Goal: Information Seeking & Learning: Learn about a topic

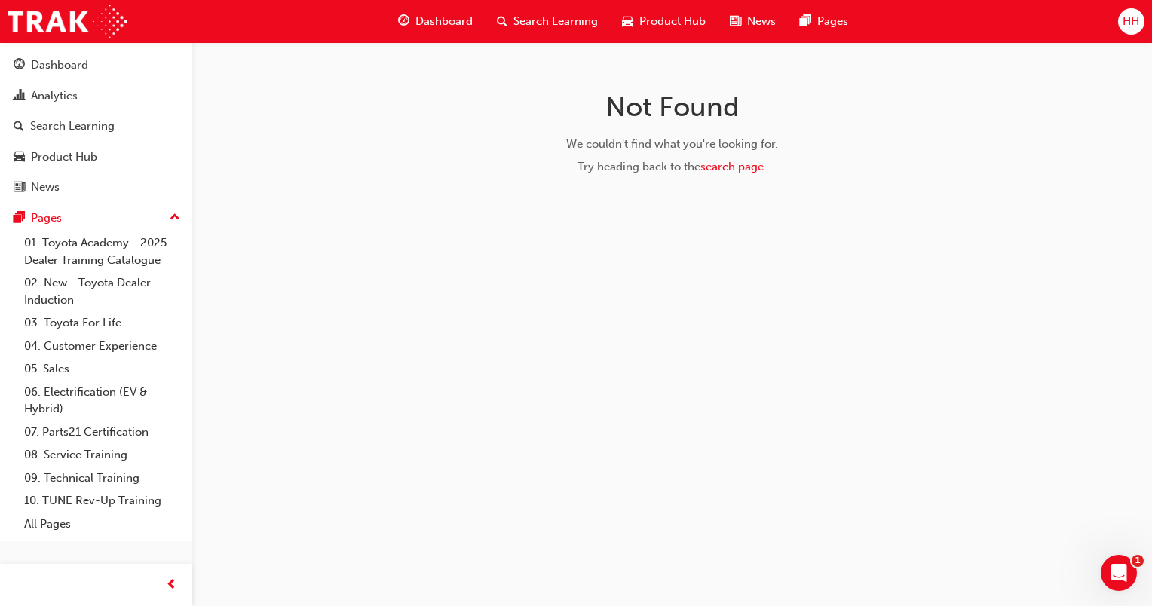
click at [509, 29] on div "Search Learning" at bounding box center [547, 21] width 125 height 31
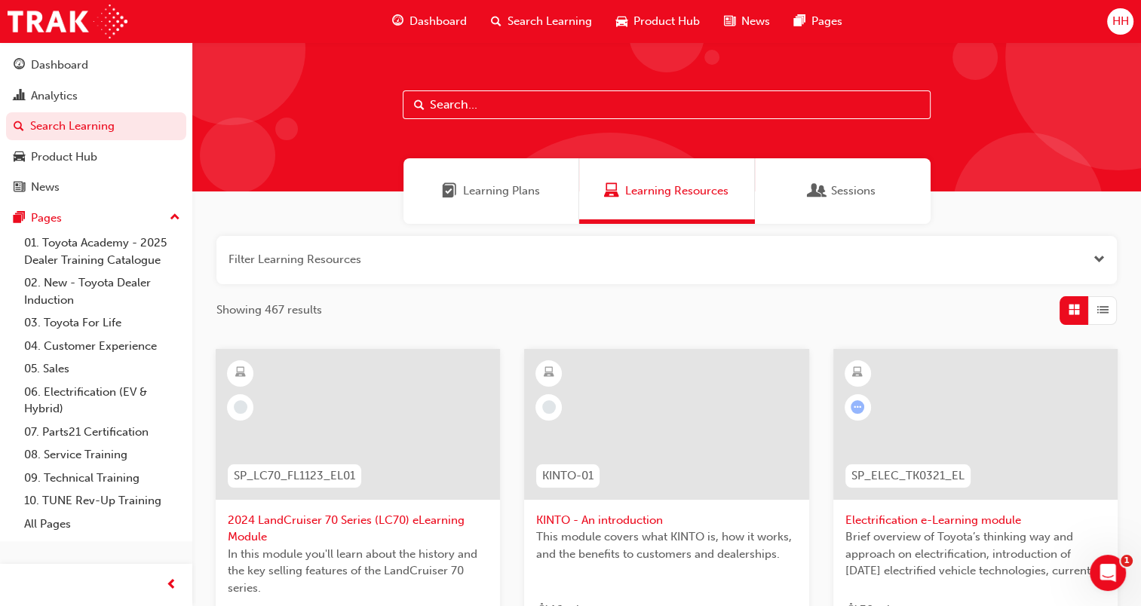
click at [489, 106] on input "text" at bounding box center [667, 104] width 528 height 29
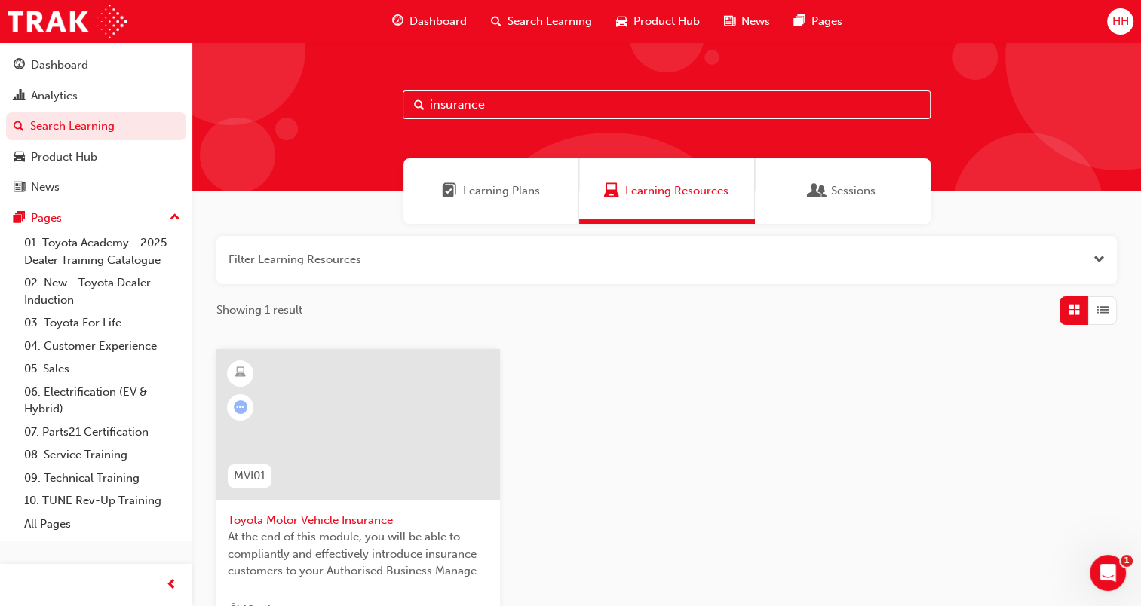
type input "insurance"
click at [375, 443] on div at bounding box center [358, 424] width 284 height 151
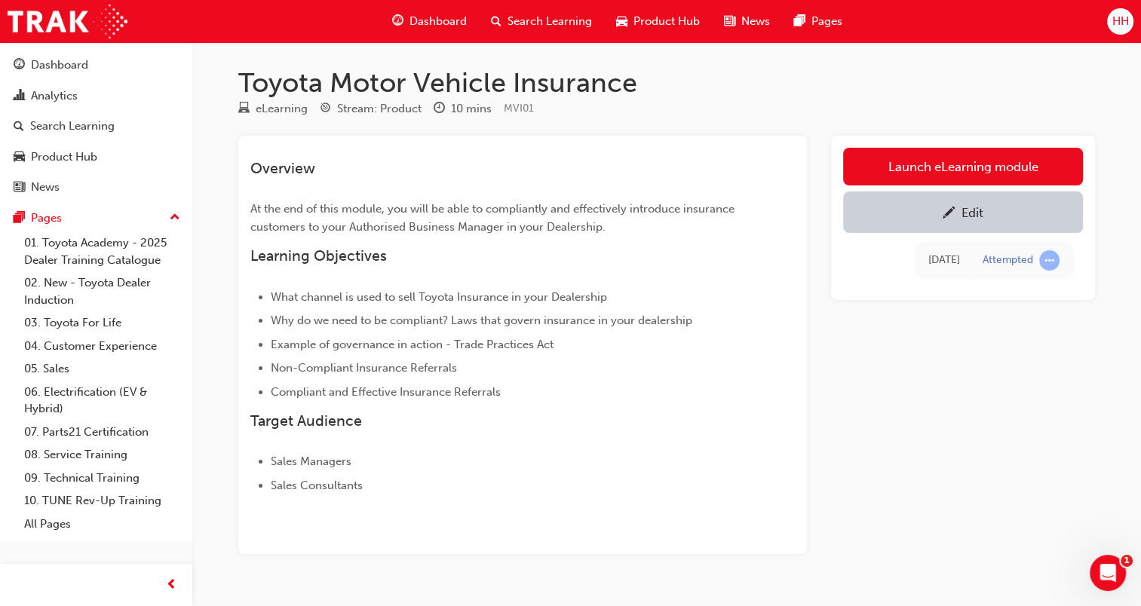
click at [563, 24] on span "Search Learning" at bounding box center [550, 21] width 84 height 17
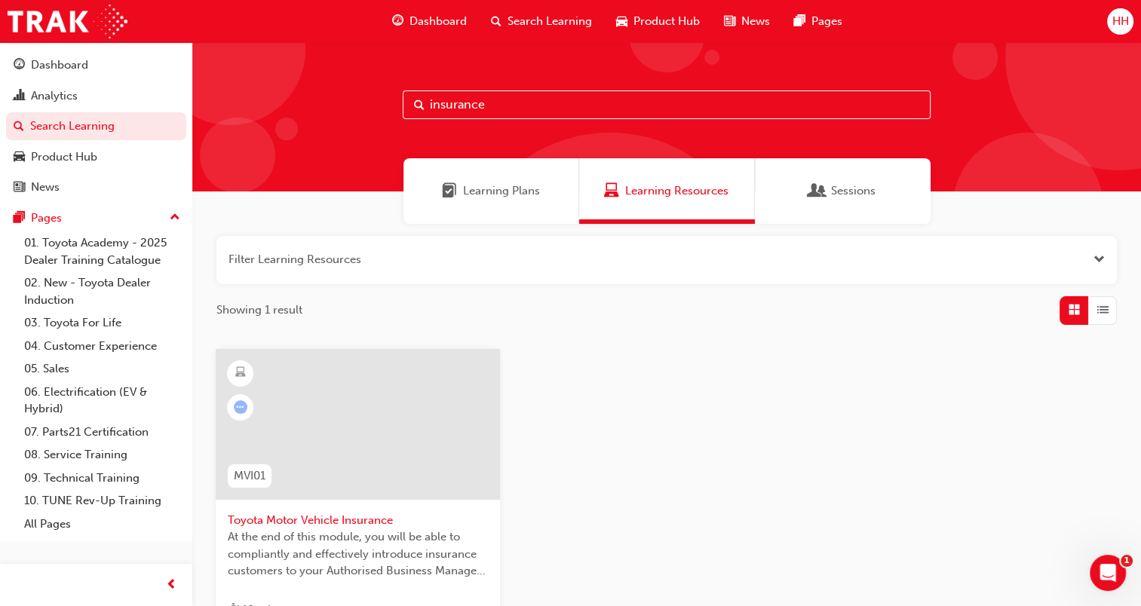
click at [518, 187] on span "Learning Plans" at bounding box center [501, 191] width 77 height 17
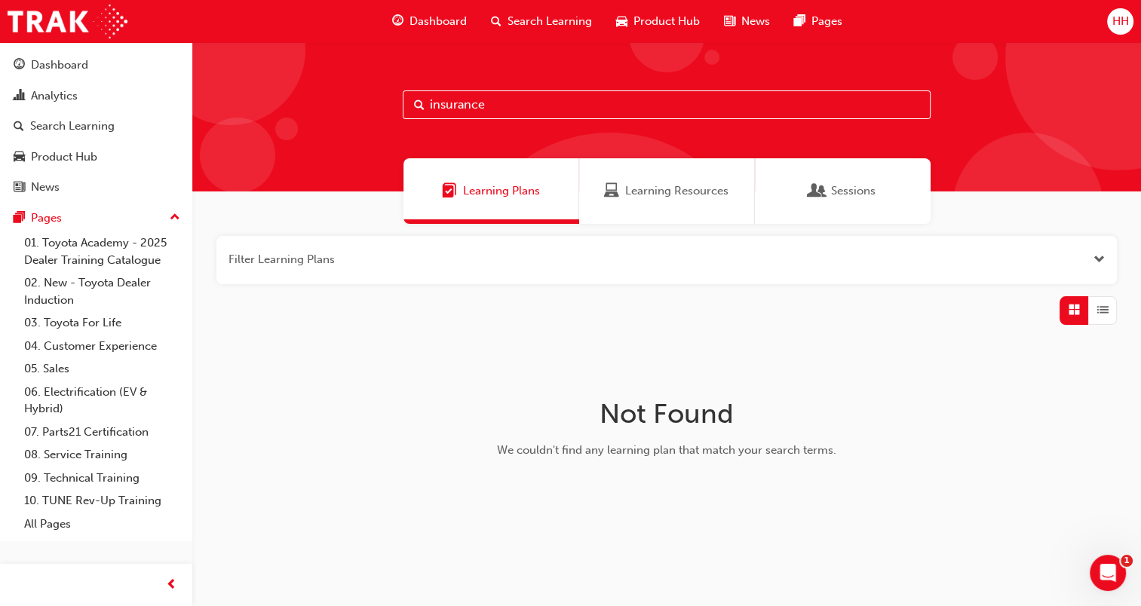
drag, startPoint x: 492, startPoint y: 110, endPoint x: 416, endPoint y: 108, distance: 76.2
click at [416, 108] on div "insurance" at bounding box center [667, 104] width 528 height 29
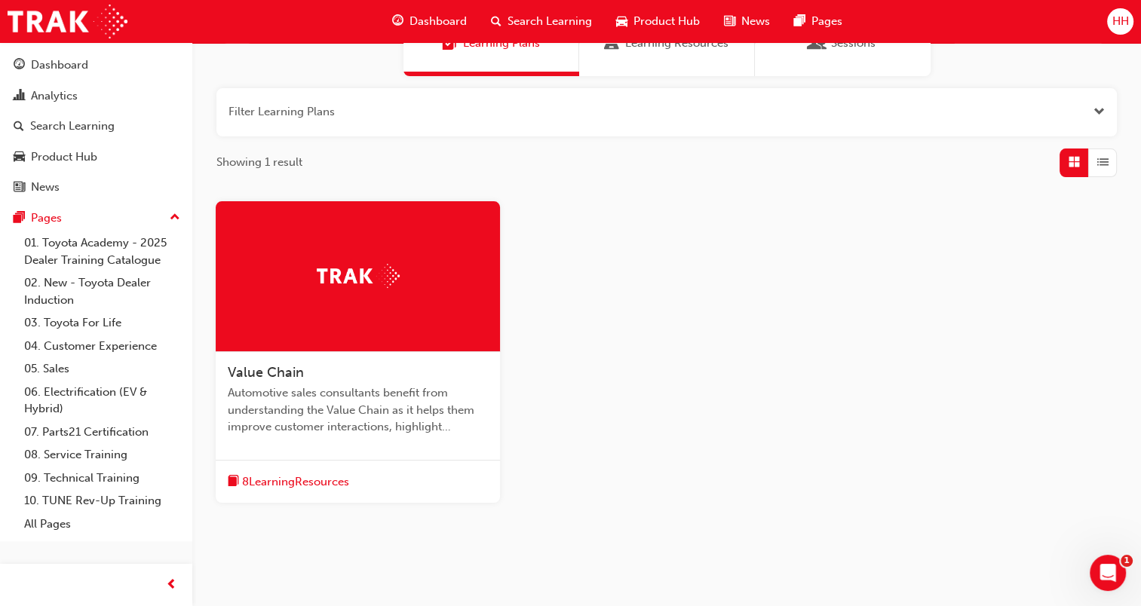
scroll to position [151, 0]
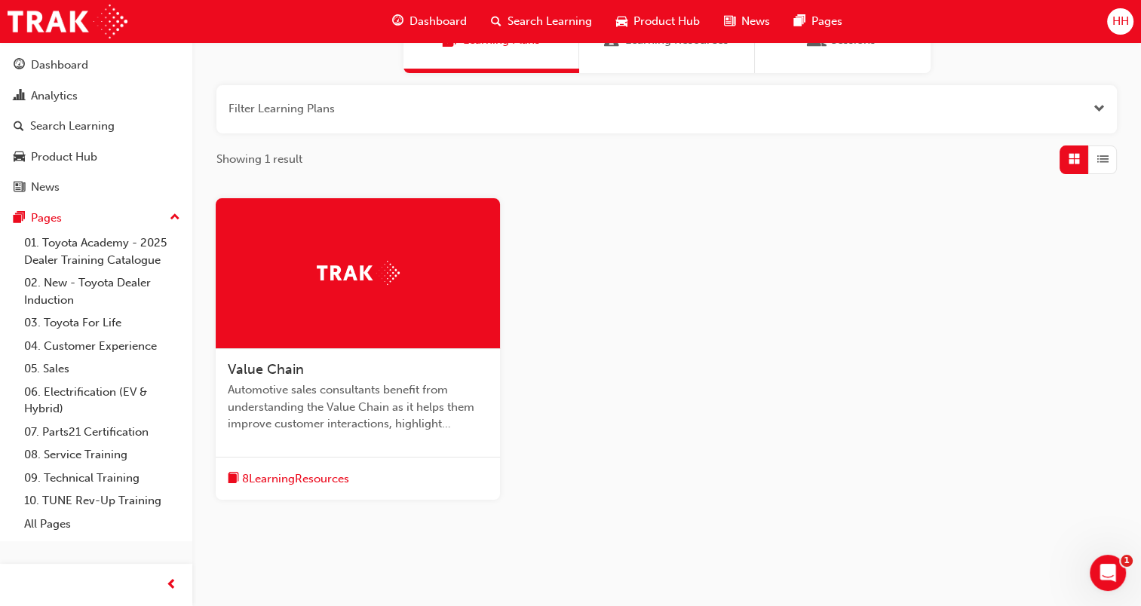
type input "value"
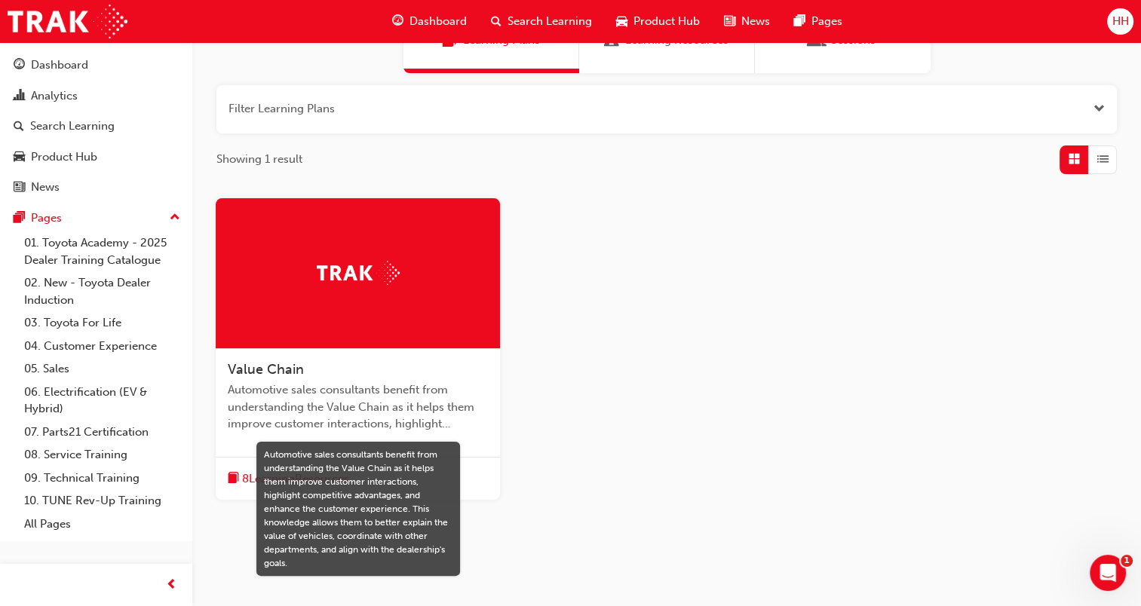
click at [434, 416] on span "Automotive sales consultants benefit from understanding the Value Chain as it h…" at bounding box center [358, 407] width 260 height 51
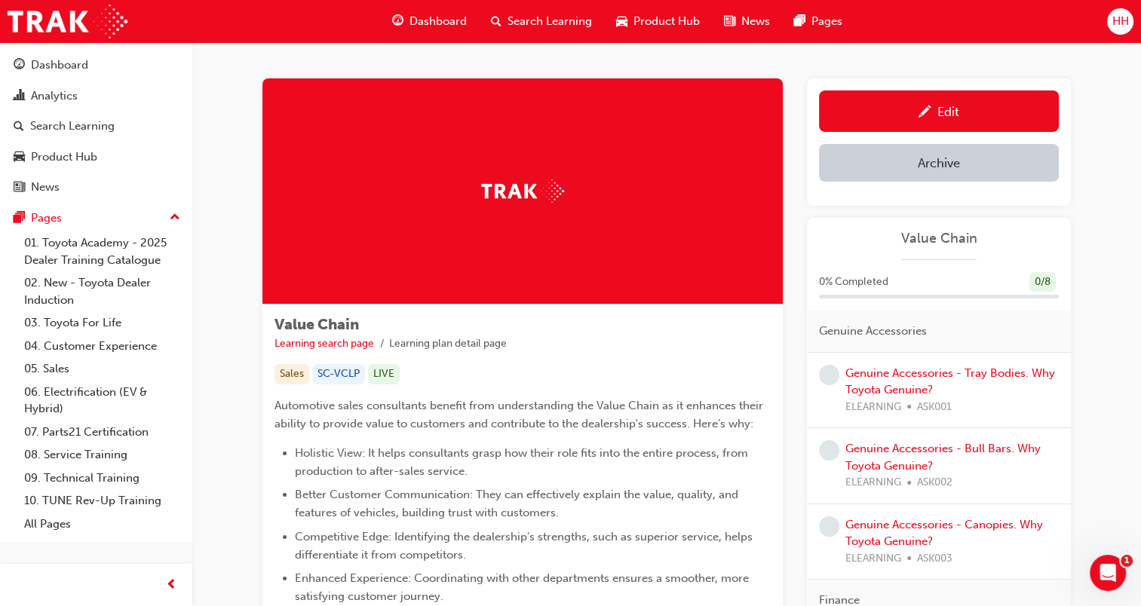
click at [1106, 317] on div "Value Chain Learning search page Learning plan detail page Value Chain Learning…" at bounding box center [666, 582] width 905 height 1081
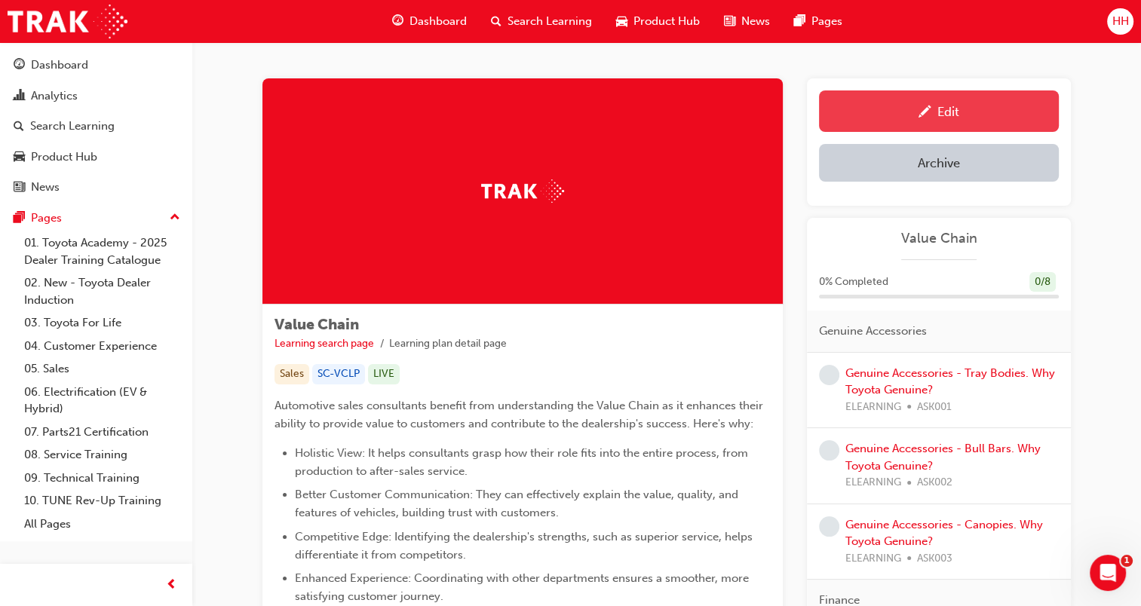
click at [948, 125] on link "Edit" at bounding box center [939, 110] width 240 height 41
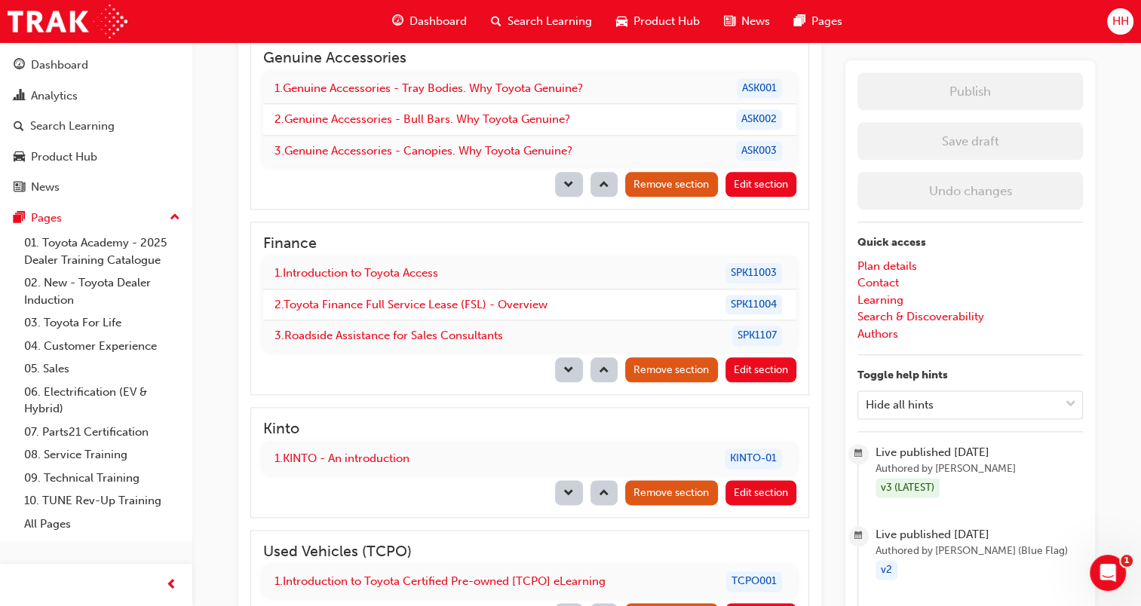
scroll to position [1735, 0]
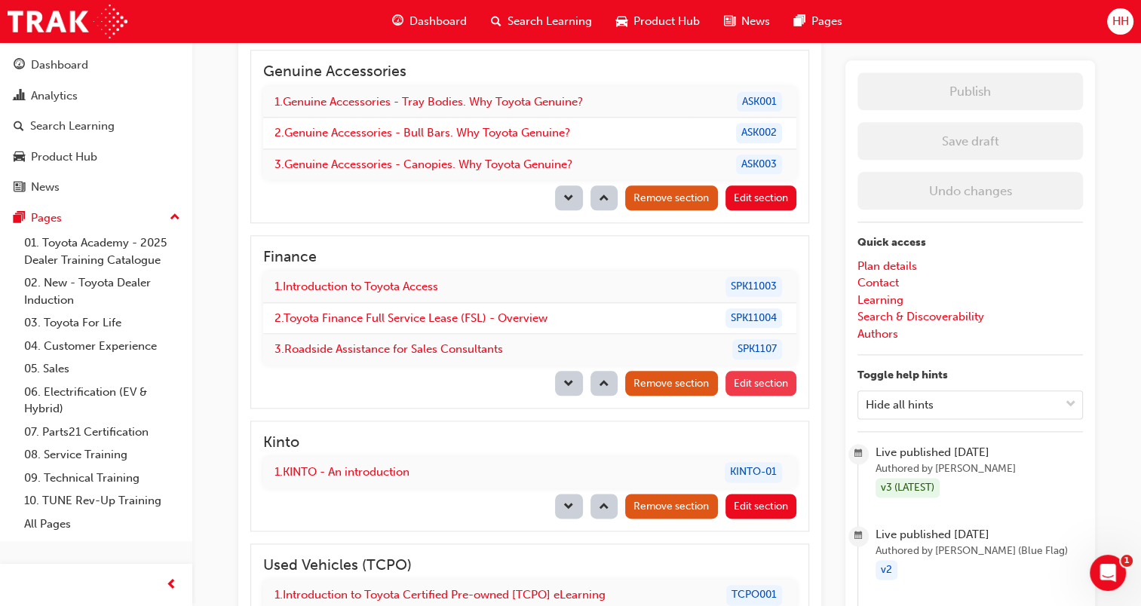
click at [742, 377] on span "Edit section" at bounding box center [761, 383] width 54 height 13
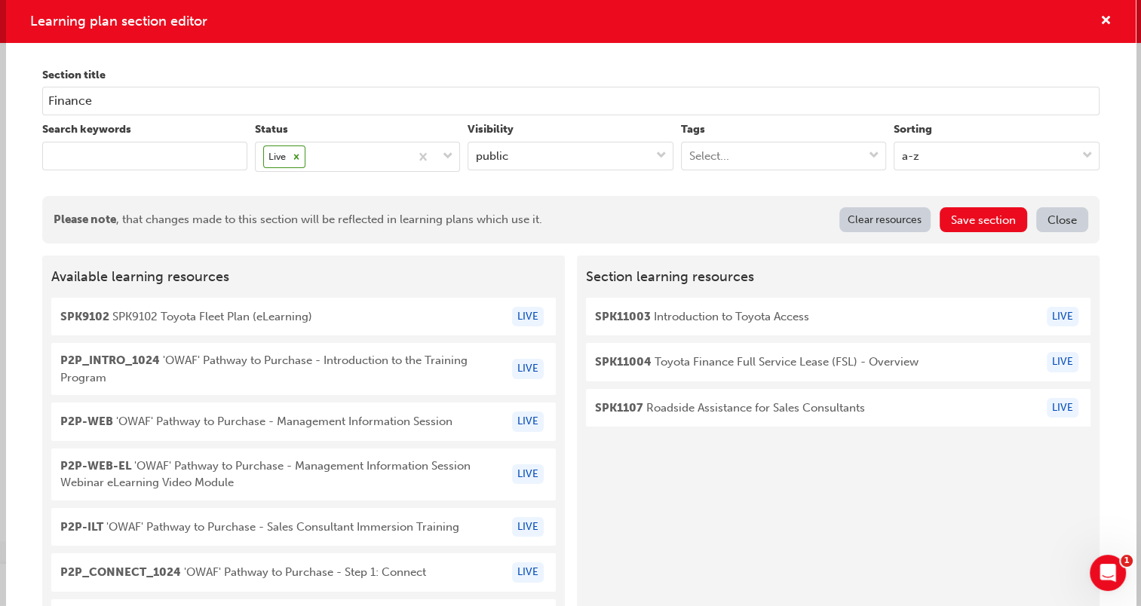
click at [146, 148] on input "keyword" at bounding box center [144, 156] width 205 height 29
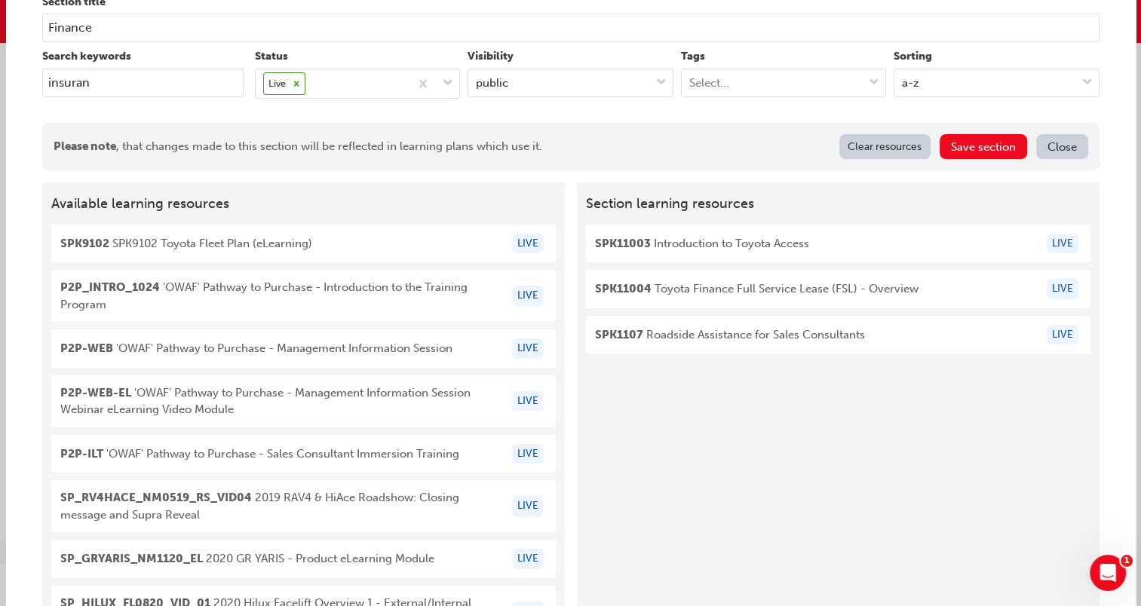
scroll to position [0, 0]
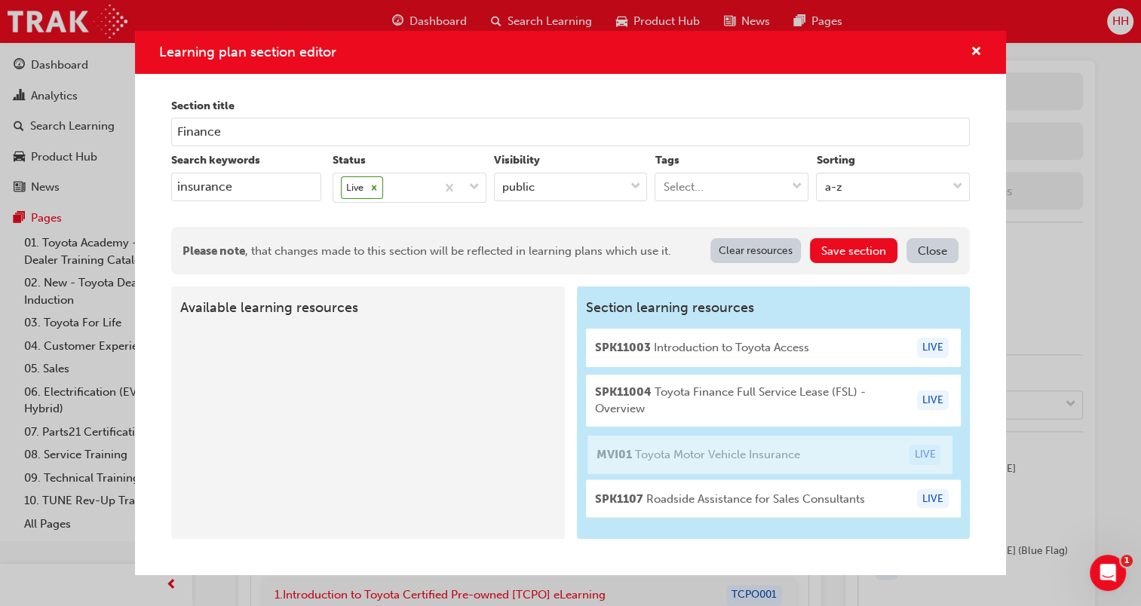
drag, startPoint x: 290, startPoint y: 377, endPoint x: 691, endPoint y: 462, distance: 410.0
click at [691, 462] on div "Available learning resources MVI01 Toyota Motor Vehicle Insurance LIVE Section …" at bounding box center [570, 413] width 799 height 252
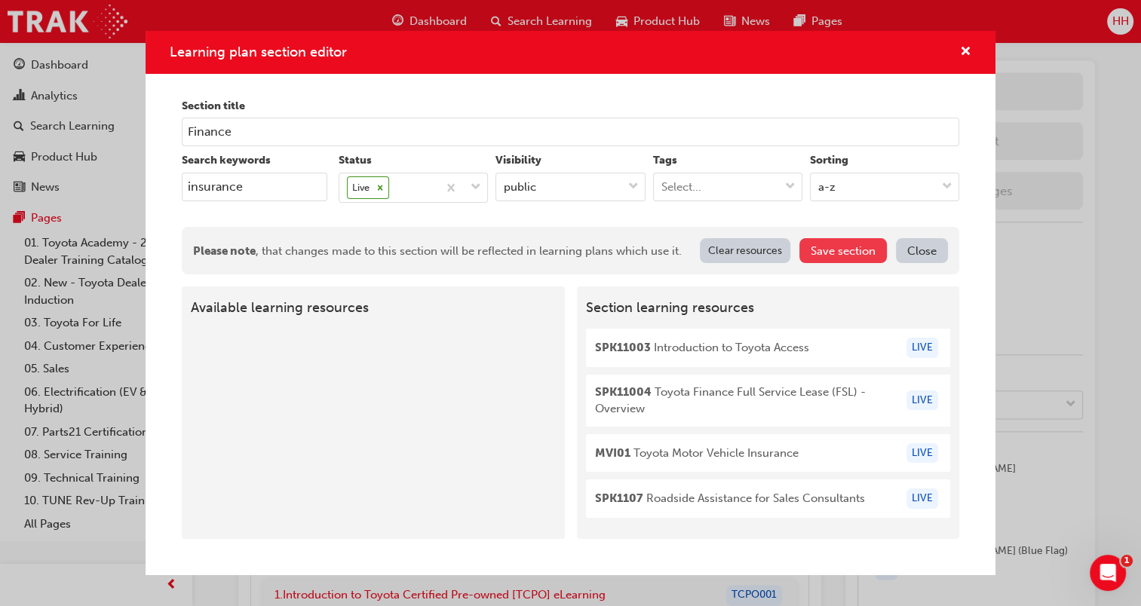
type input "insurance"
click at [848, 253] on button "Save section" at bounding box center [842, 250] width 87 height 25
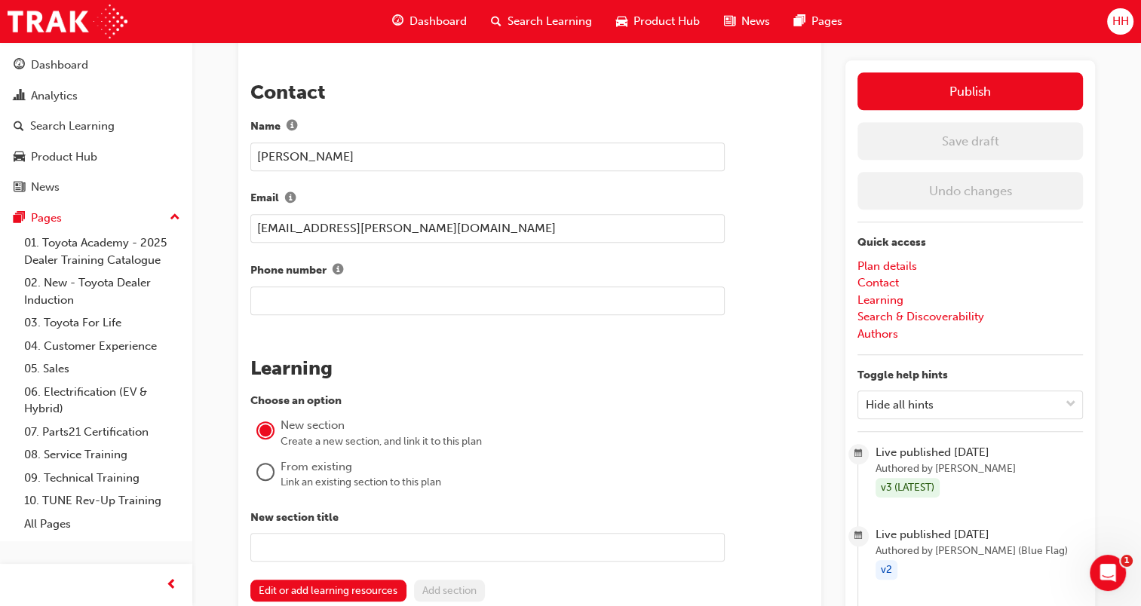
scroll to position [980, 0]
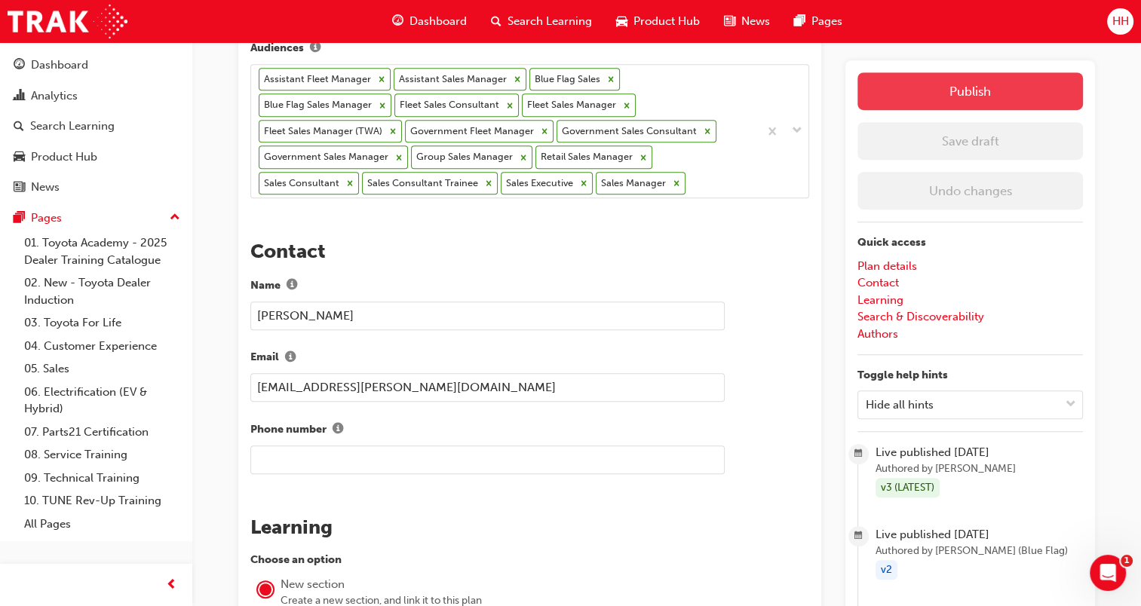
click at [934, 100] on button "Publish" at bounding box center [969, 91] width 225 height 38
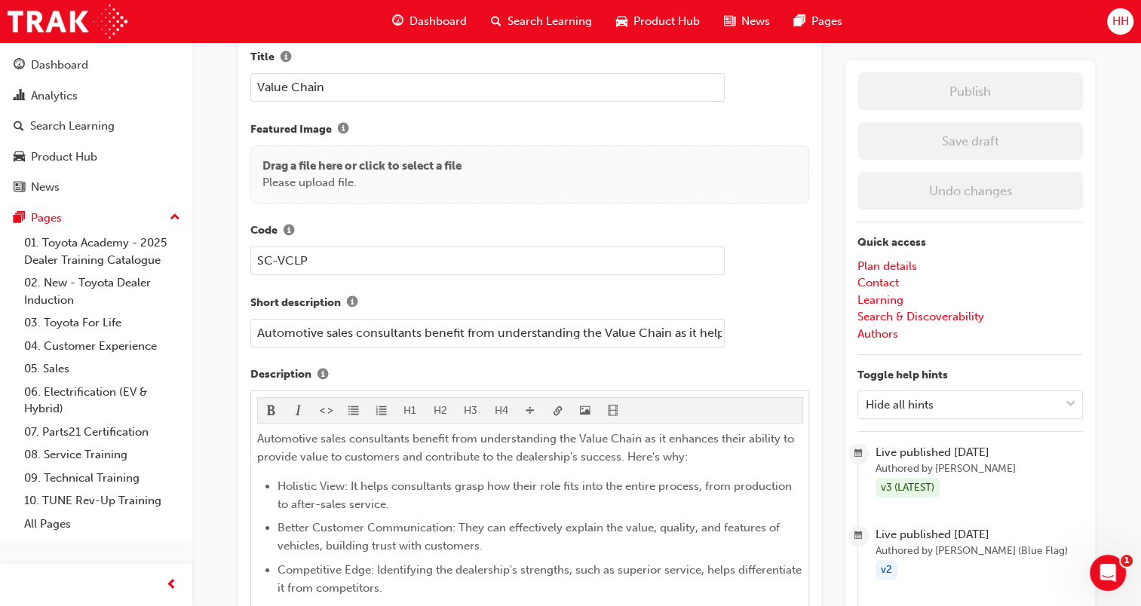
scroll to position [0, 0]
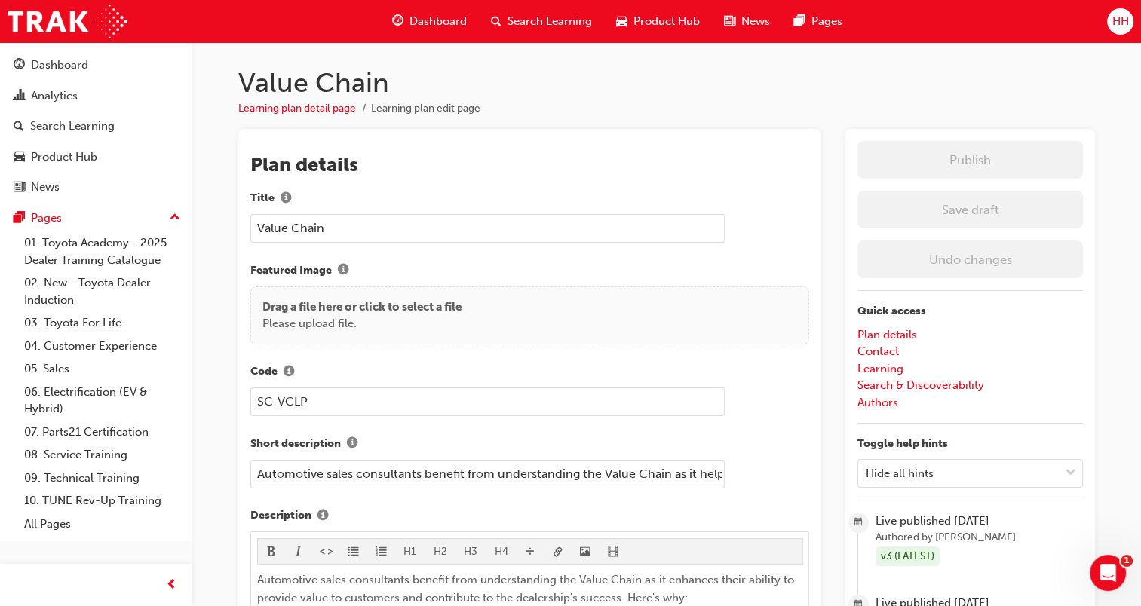
click at [526, 23] on span "Search Learning" at bounding box center [550, 21] width 84 height 17
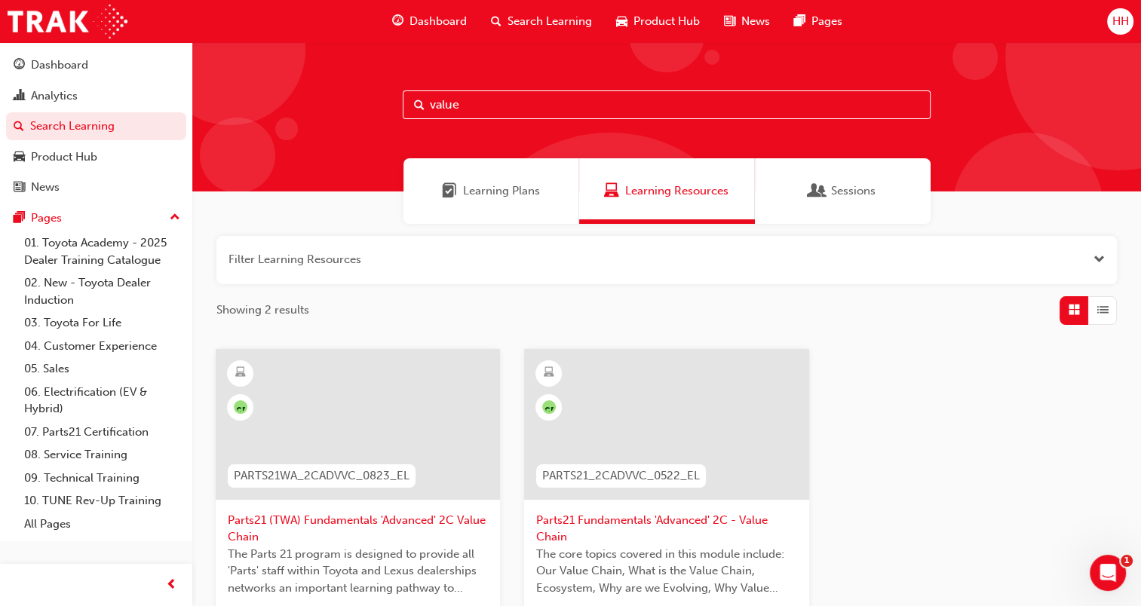
click at [543, 17] on span "Search Learning" at bounding box center [550, 21] width 84 height 17
click at [489, 108] on input "value" at bounding box center [667, 104] width 528 height 29
type input "v"
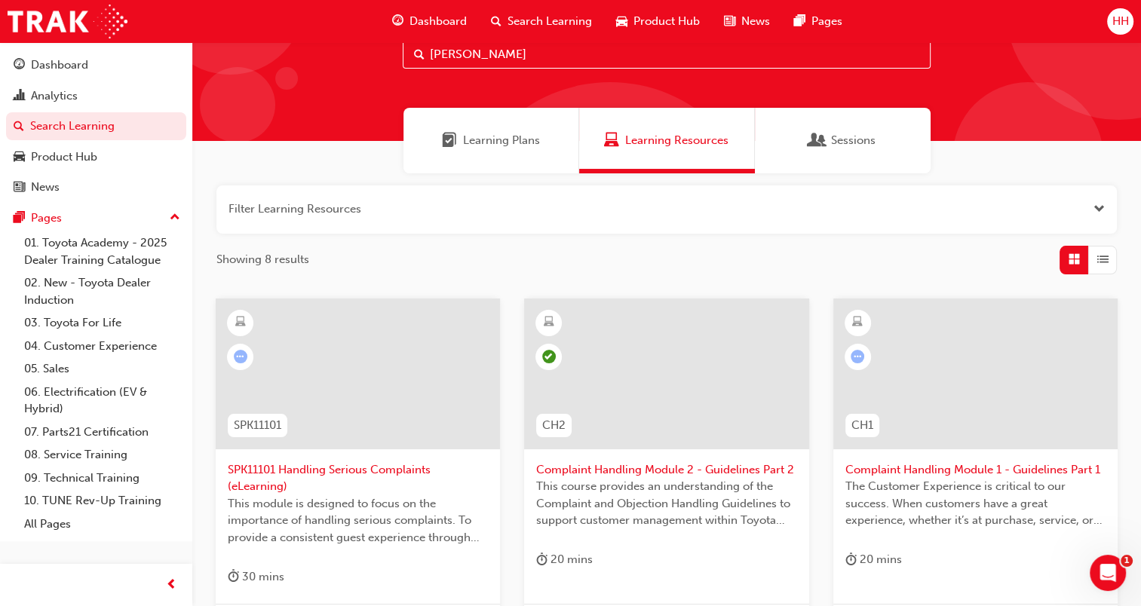
scroll to position [151, 0]
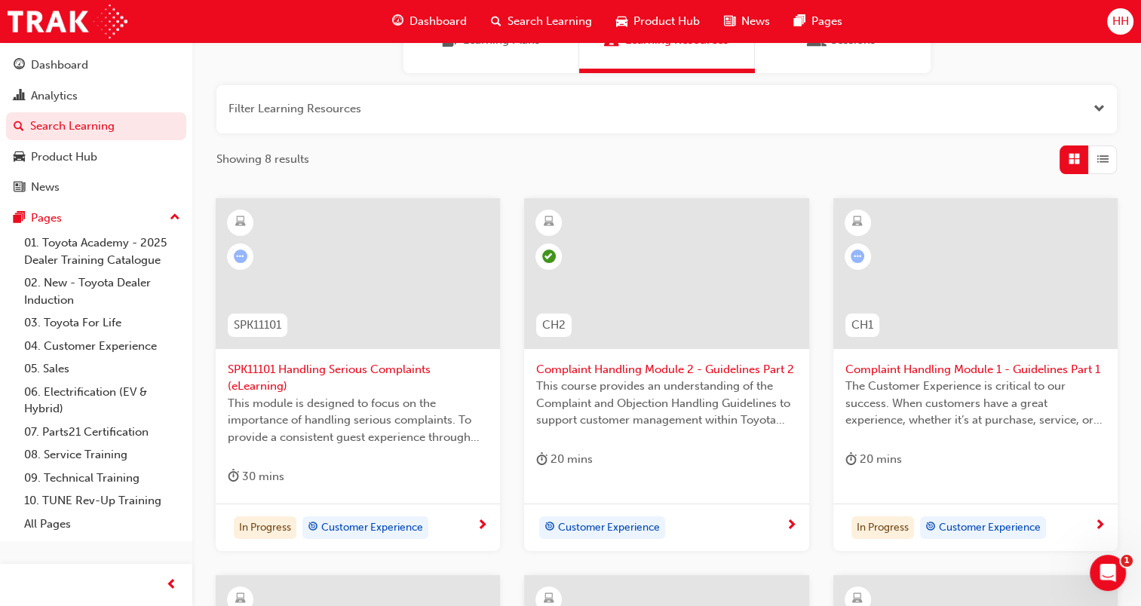
type input "[PERSON_NAME]"
click at [399, 368] on span "SPK11101 Handling Serious Complaints (eLearning)" at bounding box center [358, 378] width 260 height 34
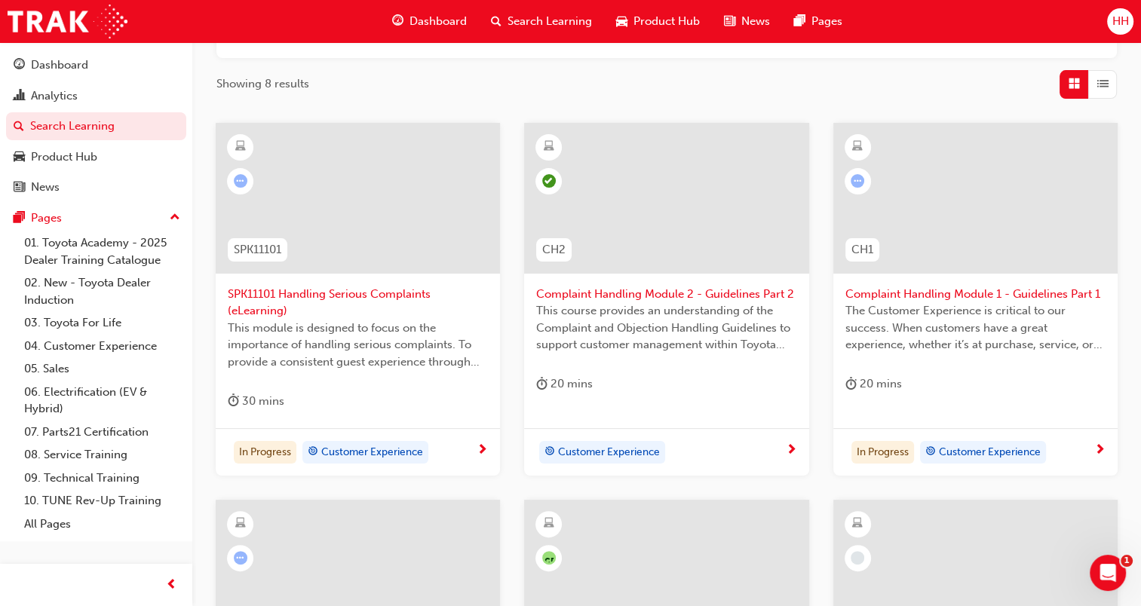
click at [723, 266] on div at bounding box center [666, 198] width 284 height 151
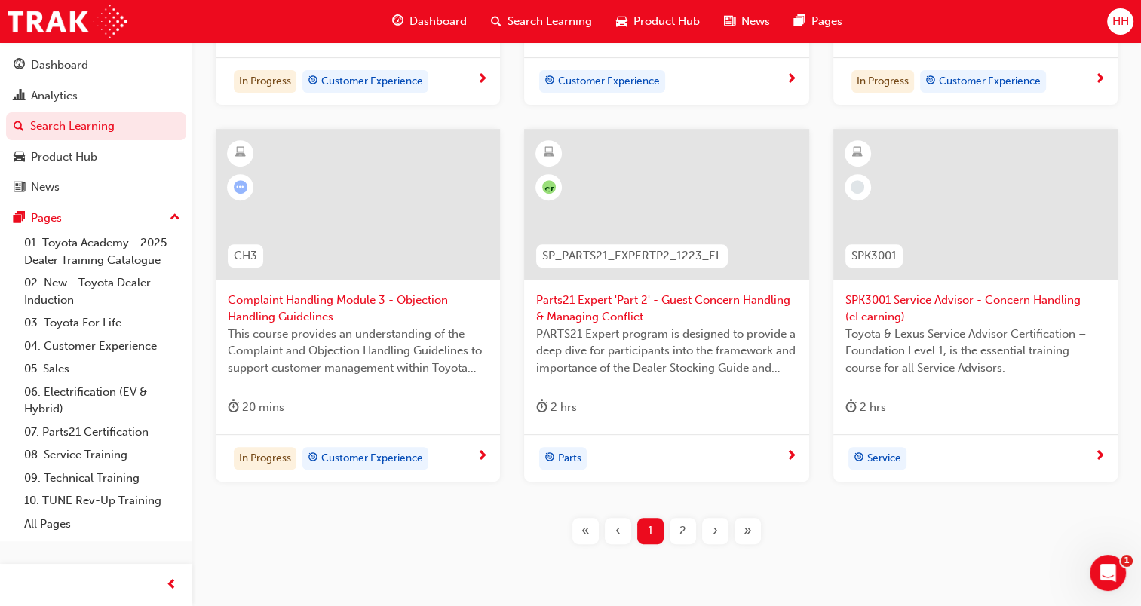
scroll to position [603, 0]
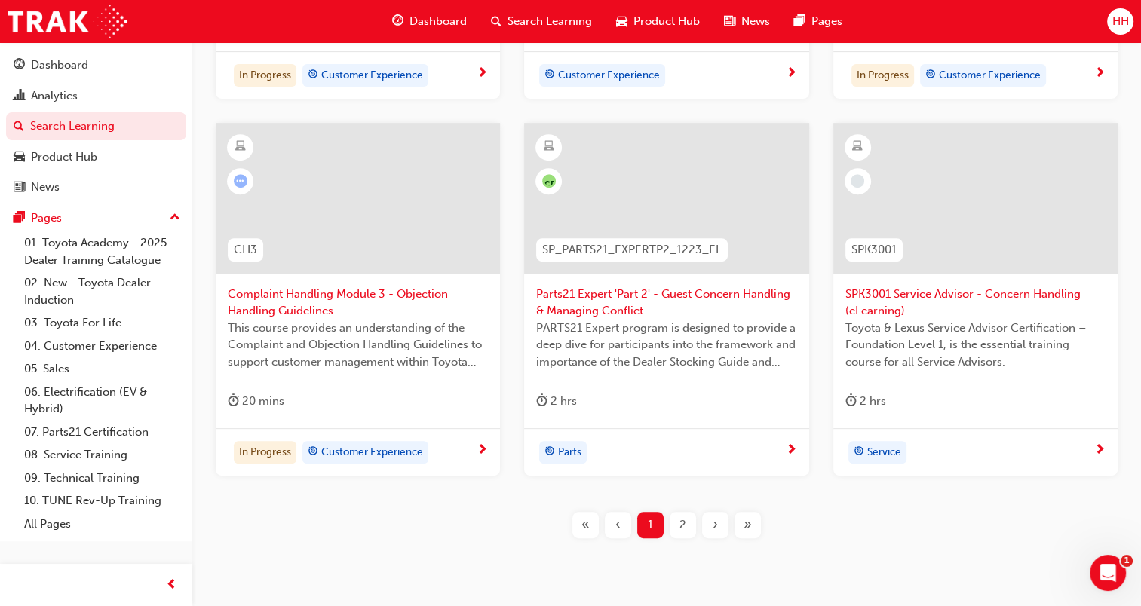
click at [678, 524] on div "2" at bounding box center [683, 525] width 26 height 26
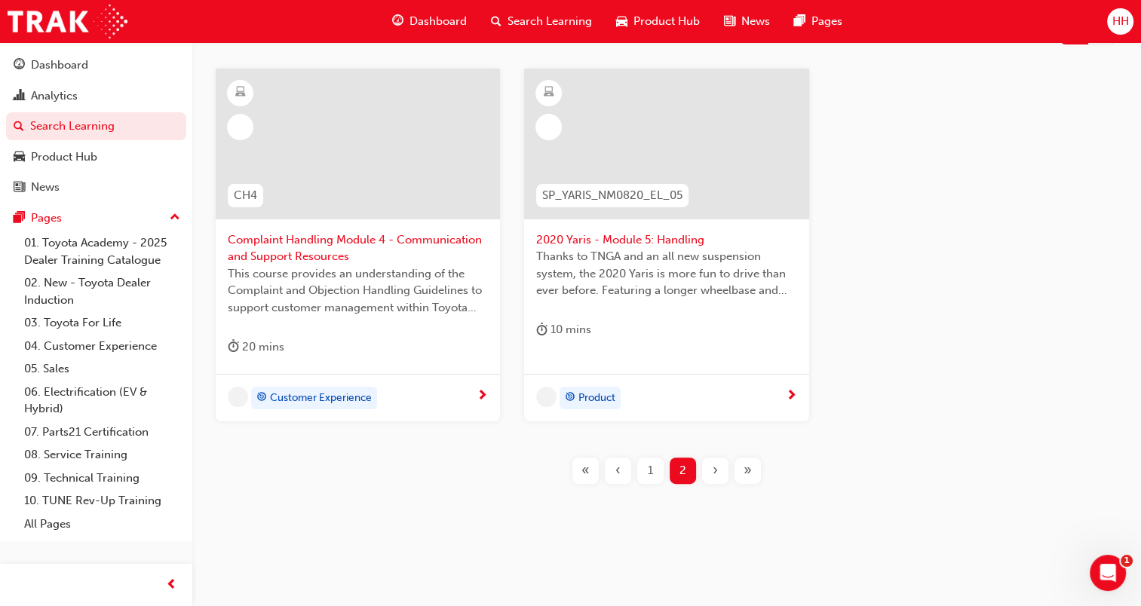
scroll to position [281, 0]
click at [652, 473] on span "1" at bounding box center [650, 470] width 5 height 17
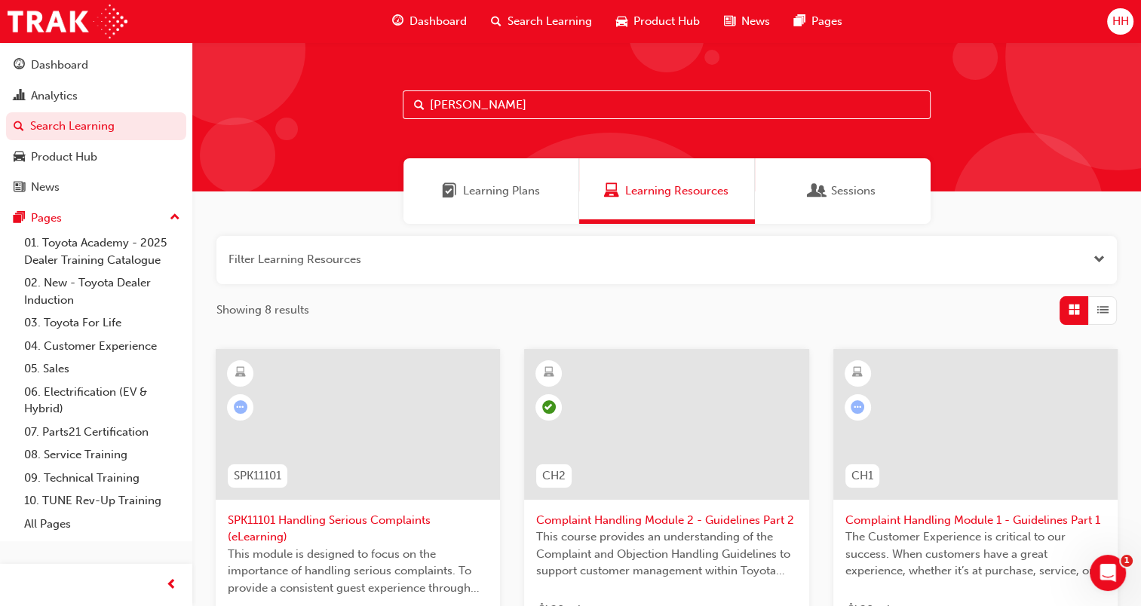
drag, startPoint x: 490, startPoint y: 108, endPoint x: 413, endPoint y: 108, distance: 77.7
click at [413, 108] on input "[PERSON_NAME]" at bounding box center [667, 104] width 528 height 29
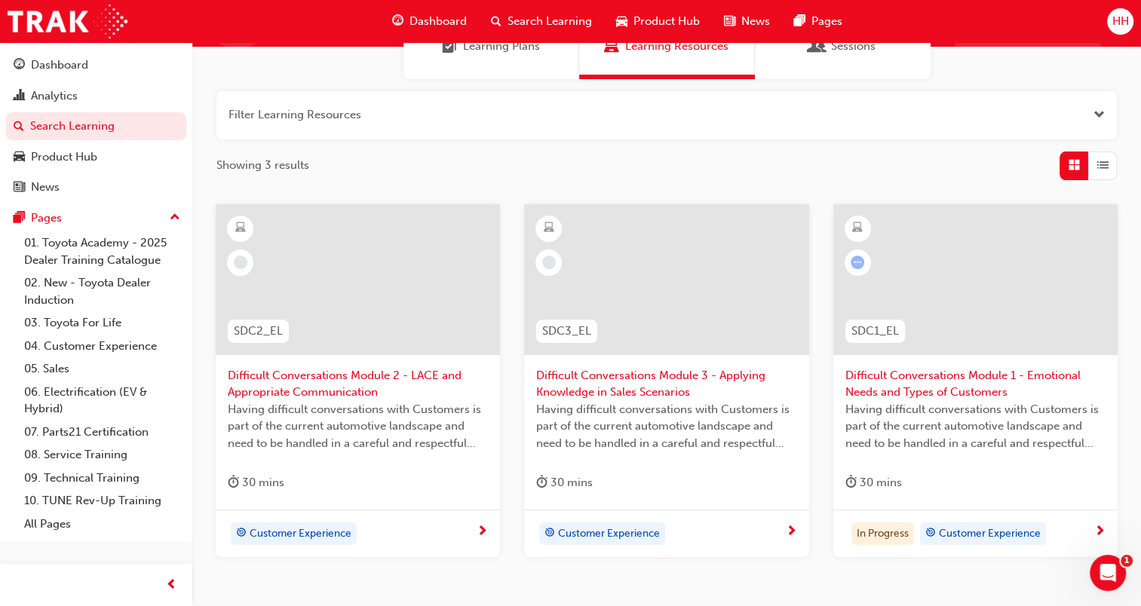
scroll to position [151, 0]
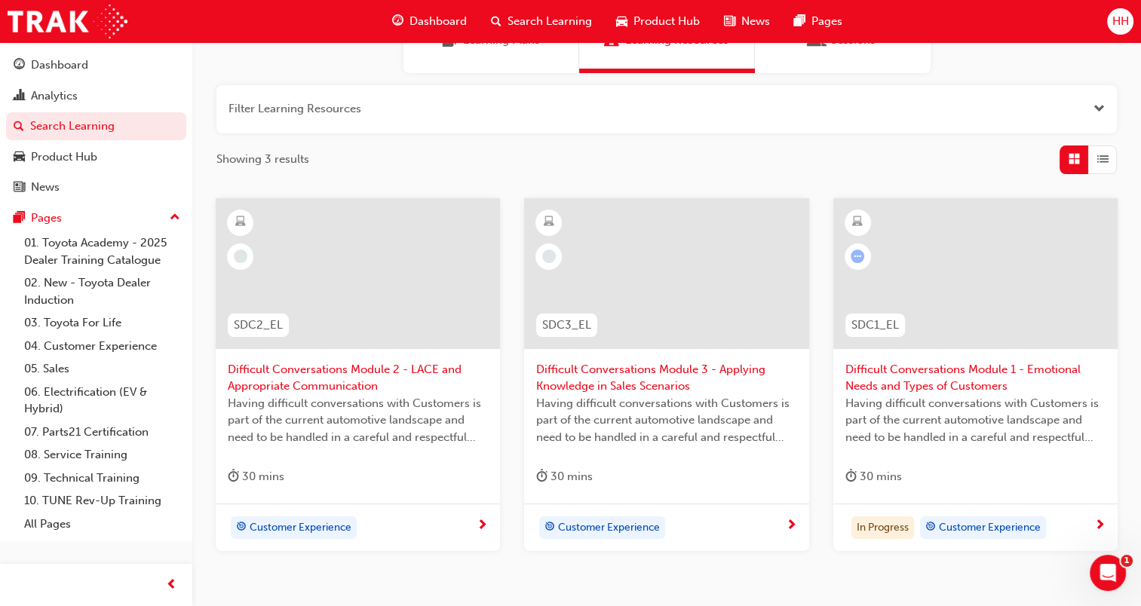
type input "difficult"
click at [958, 382] on span "Difficult Conversations Module 1 - Emotional Needs and Types of Customers" at bounding box center [975, 378] width 260 height 34
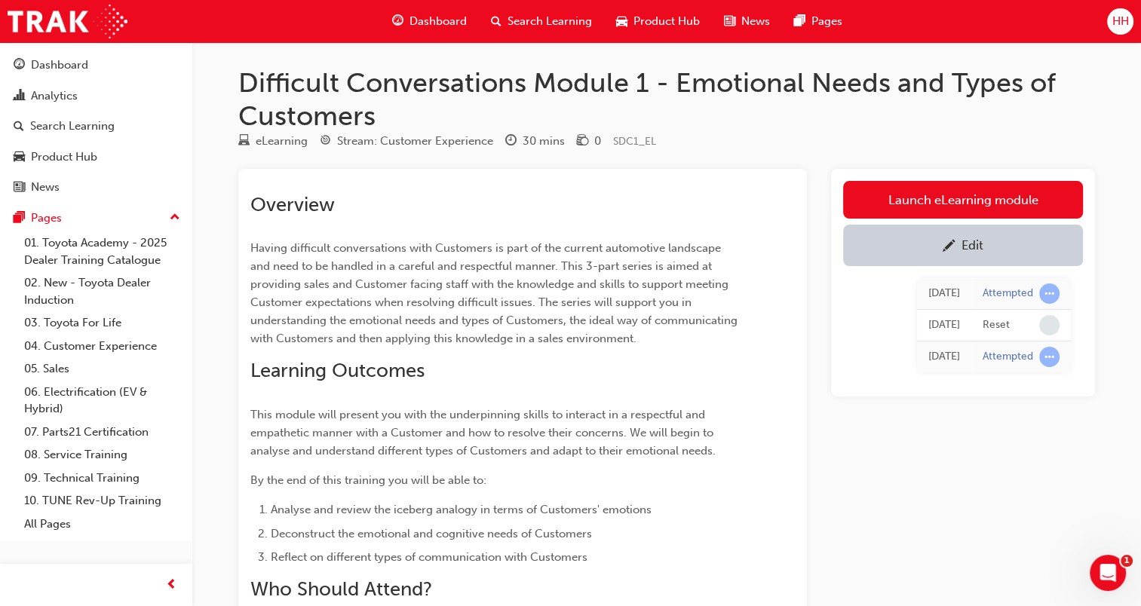
scroll to position [151, 0]
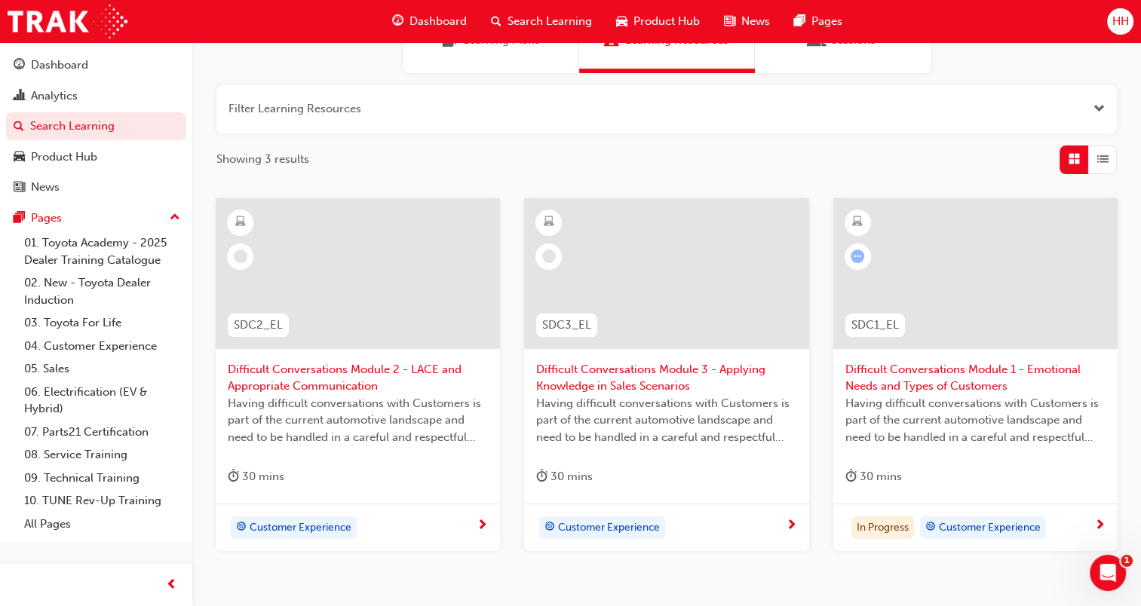
click at [985, 395] on span "Having difficult conversations with Customers is part of the current automotive…" at bounding box center [975, 420] width 260 height 51
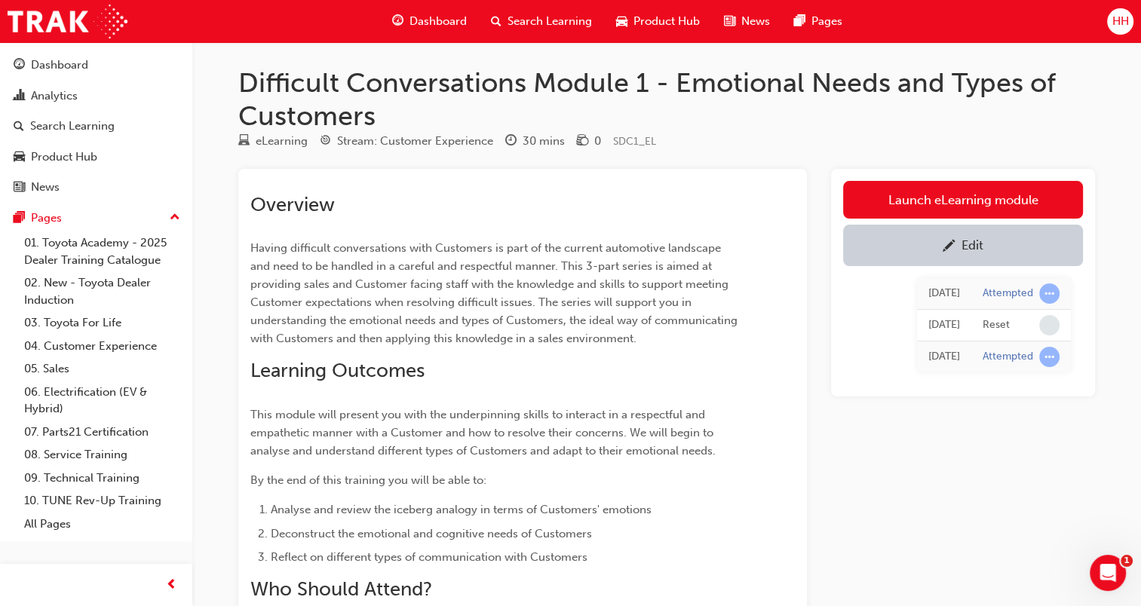
scroll to position [151, 0]
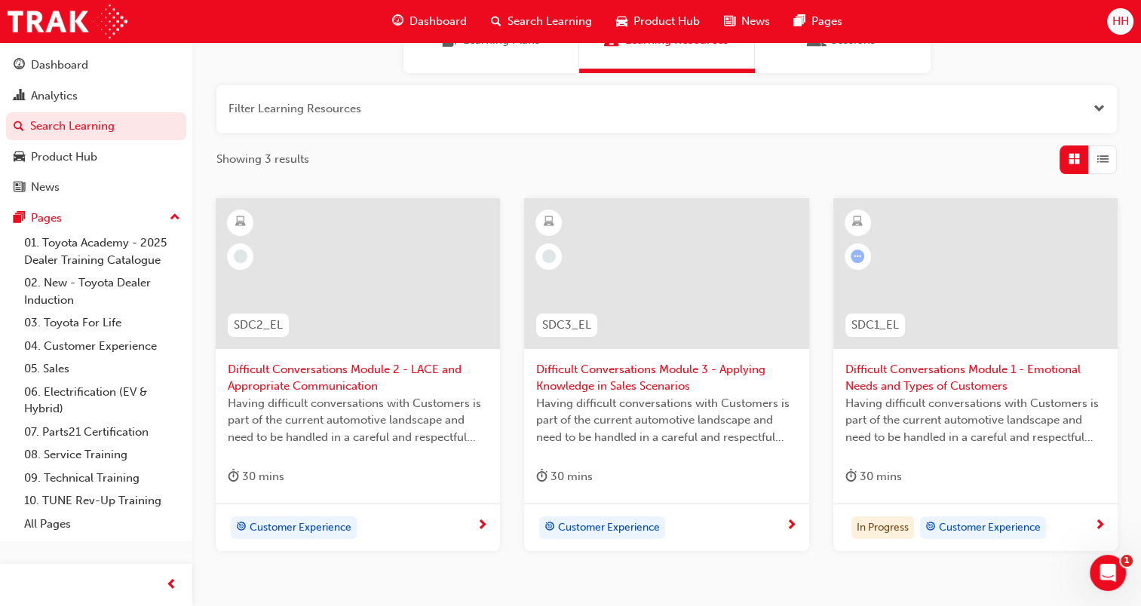
click at [472, 281] on div at bounding box center [358, 273] width 284 height 151
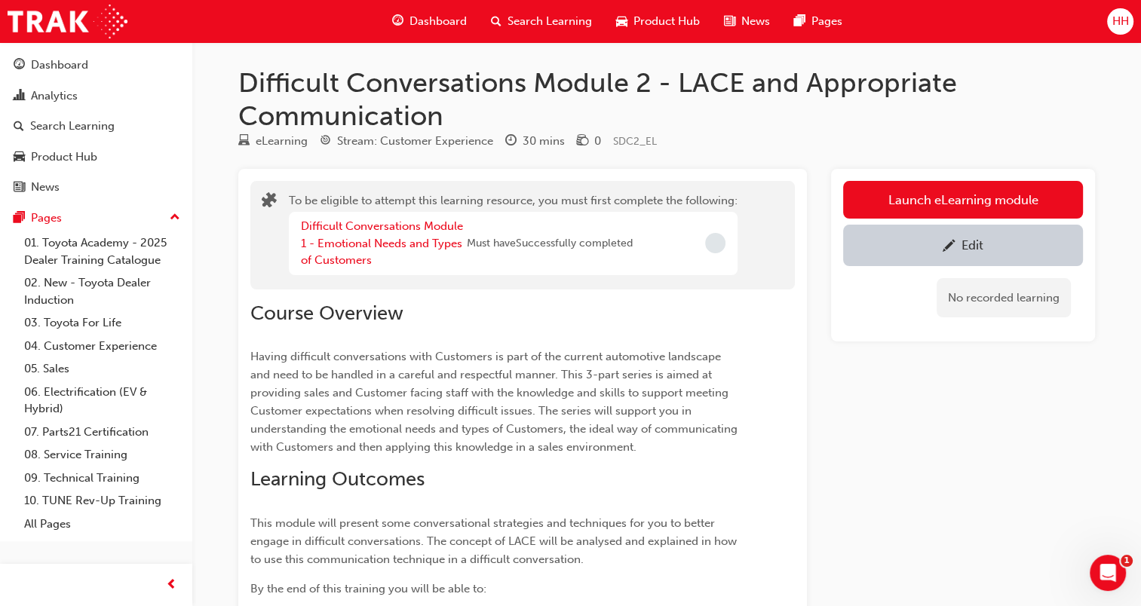
scroll to position [151, 0]
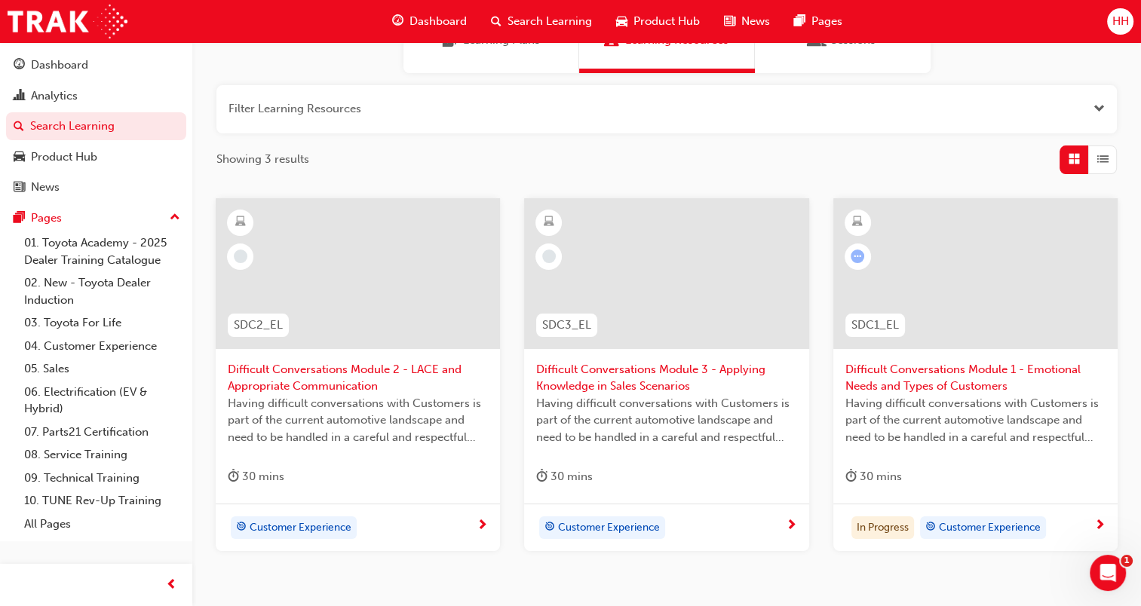
click at [348, 258] on div at bounding box center [358, 273] width 284 height 151
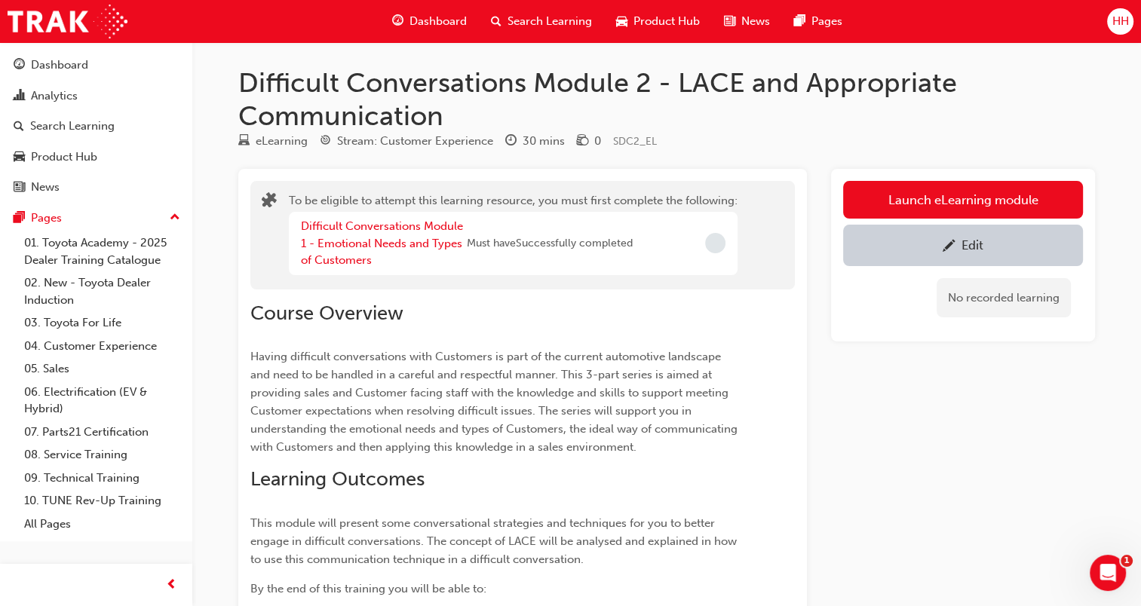
scroll to position [151, 0]
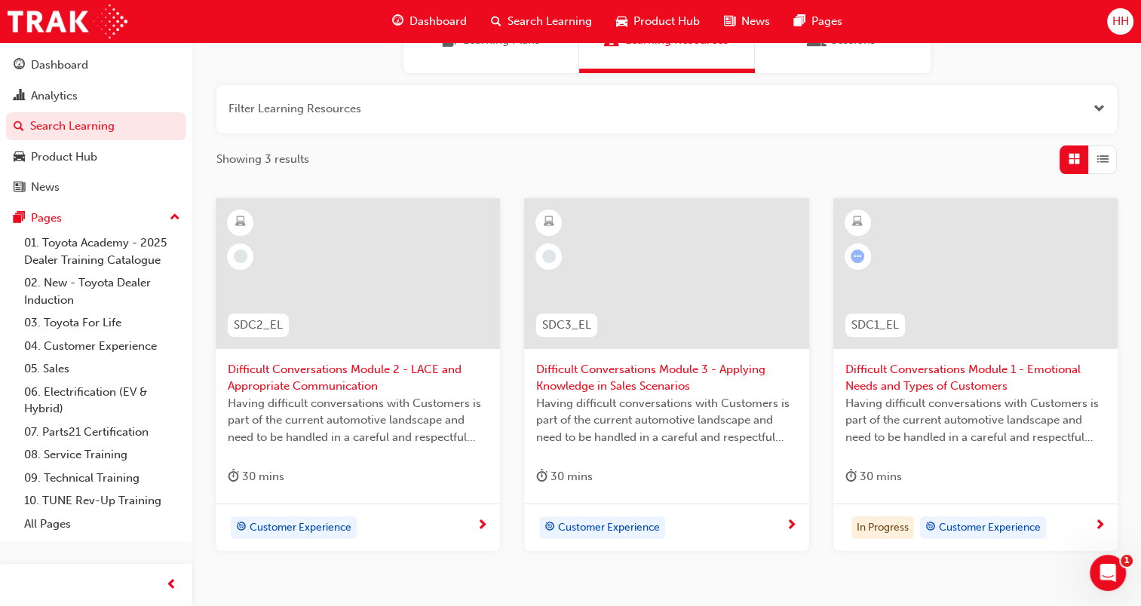
click at [717, 308] on div at bounding box center [666, 273] width 284 height 151
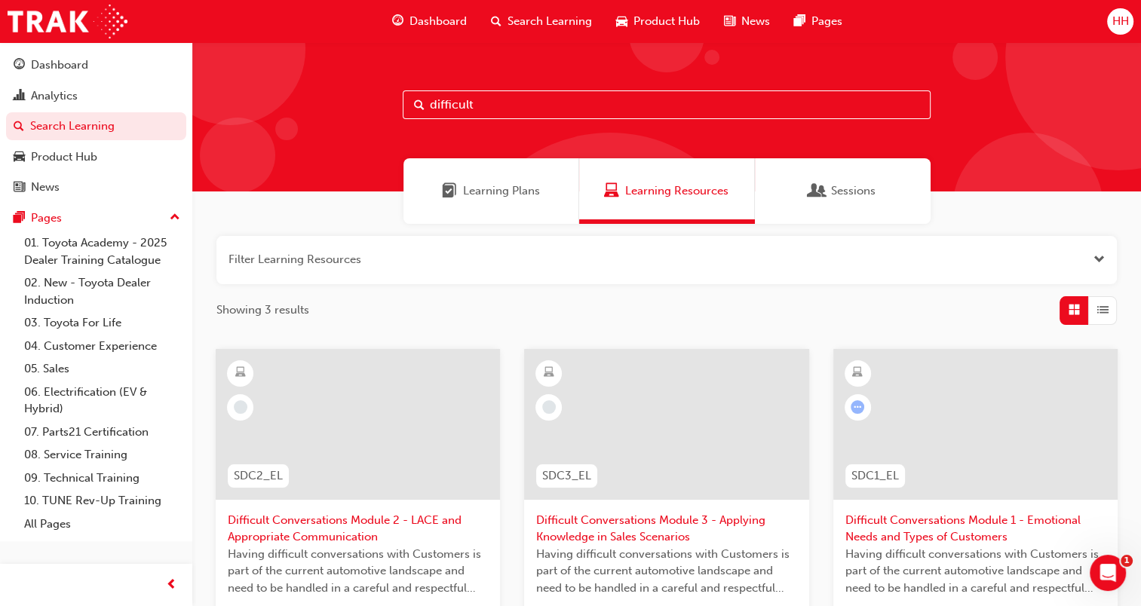
drag, startPoint x: 515, startPoint y: 109, endPoint x: 428, endPoint y: 109, distance: 87.5
click at [428, 109] on input "difficult" at bounding box center [667, 104] width 528 height 29
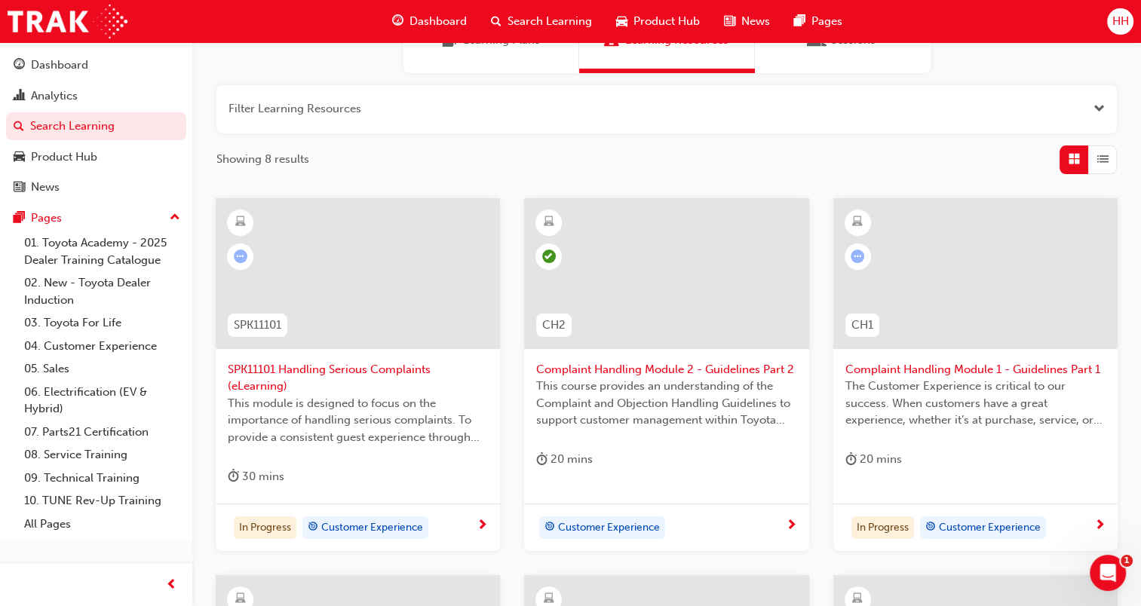
type input "handling"
click at [441, 330] on div at bounding box center [358, 273] width 284 height 151
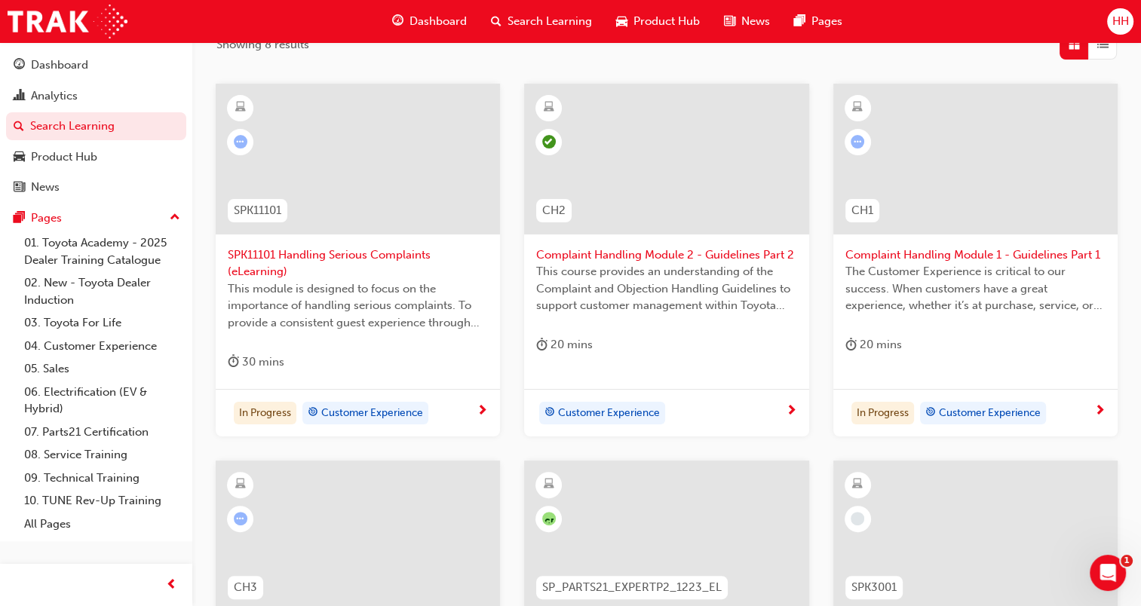
scroll to position [302, 0]
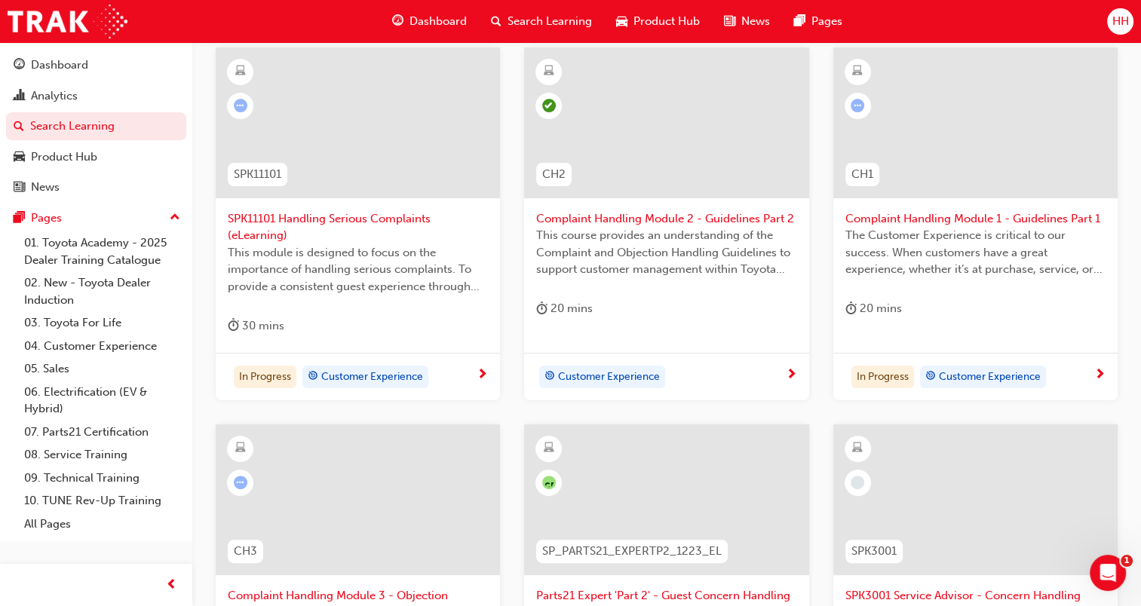
click at [979, 151] on div at bounding box center [975, 123] width 284 height 151
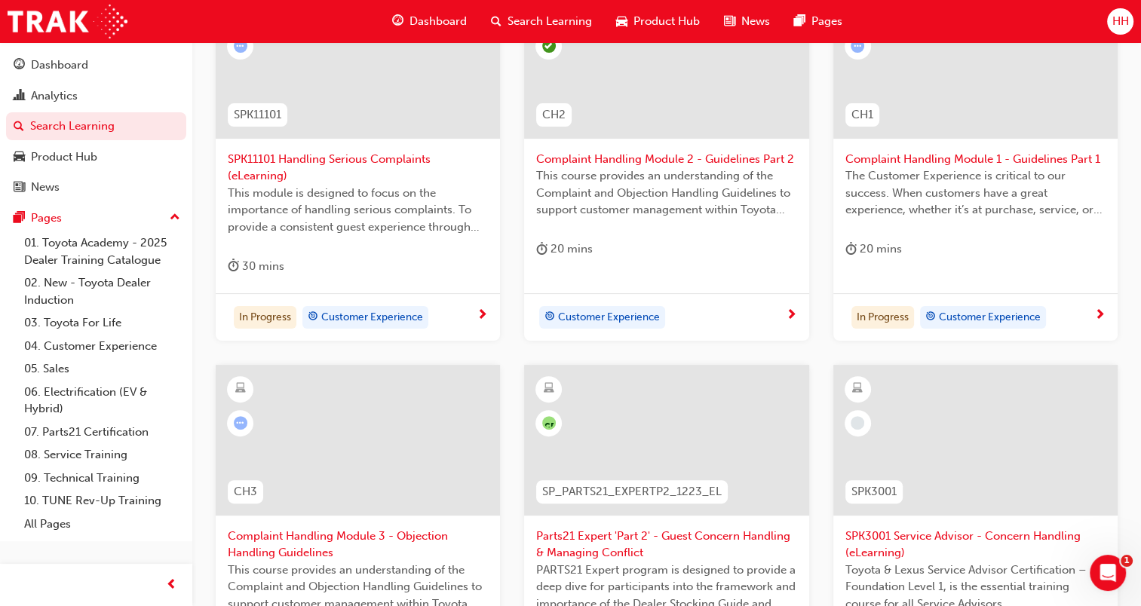
scroll to position [452, 0]
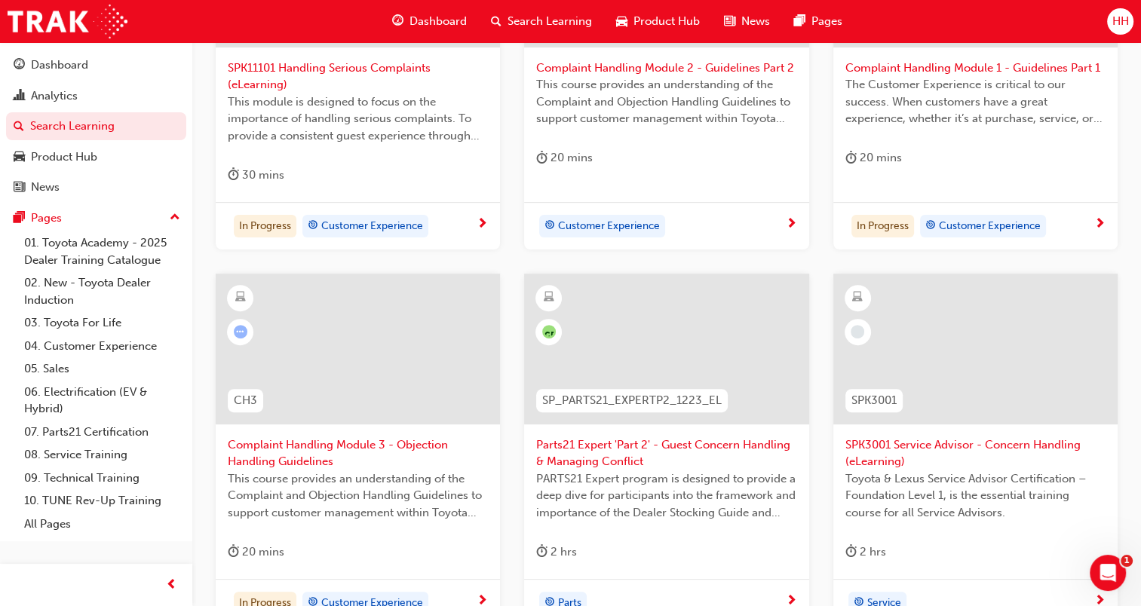
click at [419, 327] on div at bounding box center [358, 349] width 284 height 151
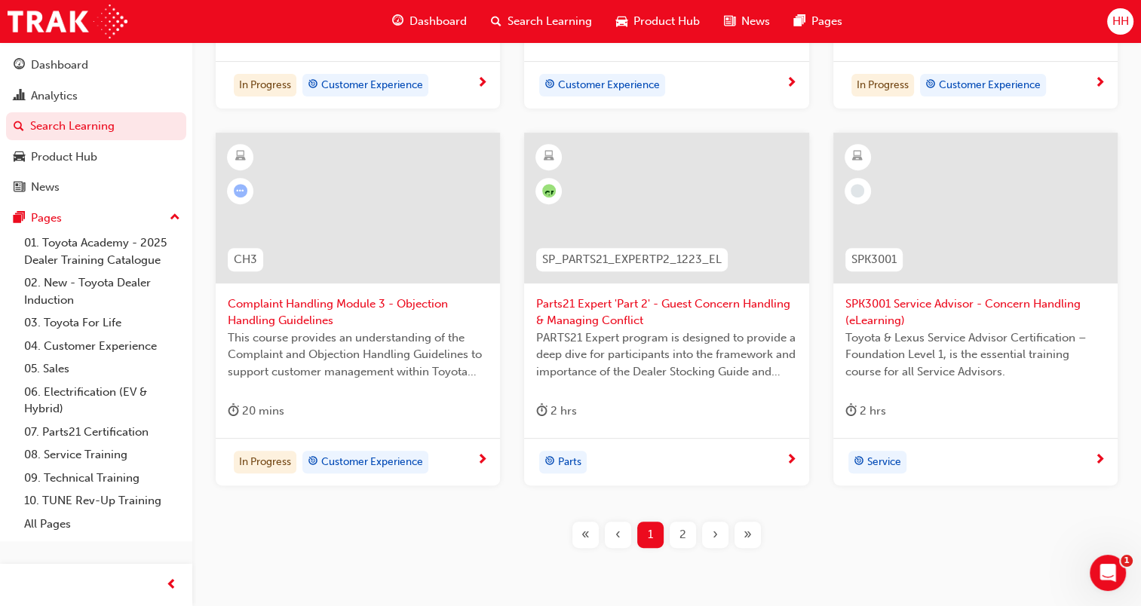
scroll to position [603, 0]
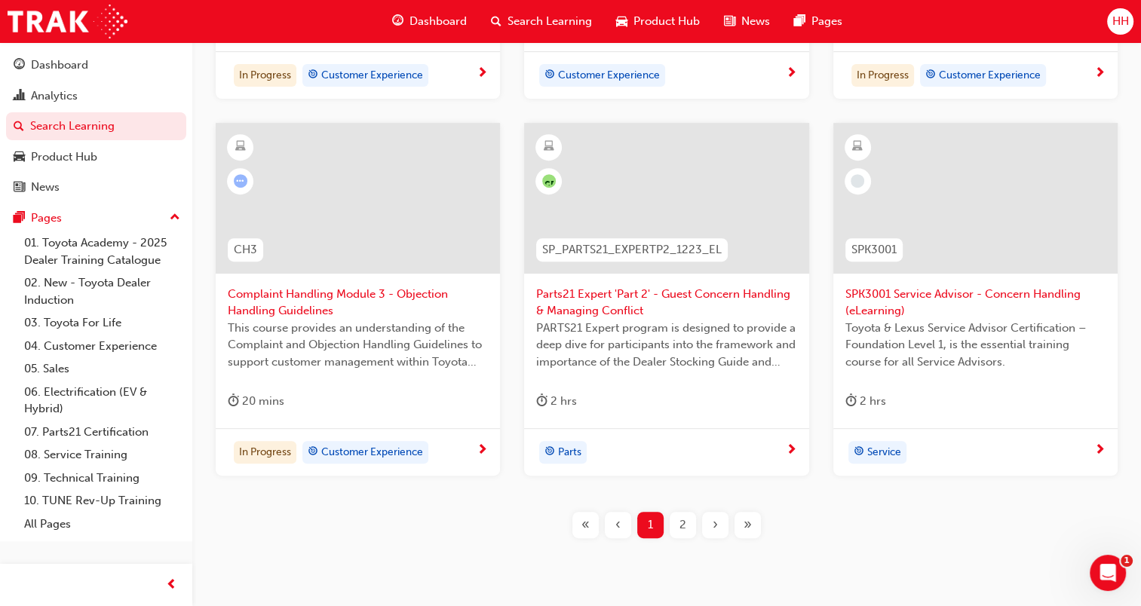
click at [687, 526] on div "2" at bounding box center [683, 525] width 26 height 26
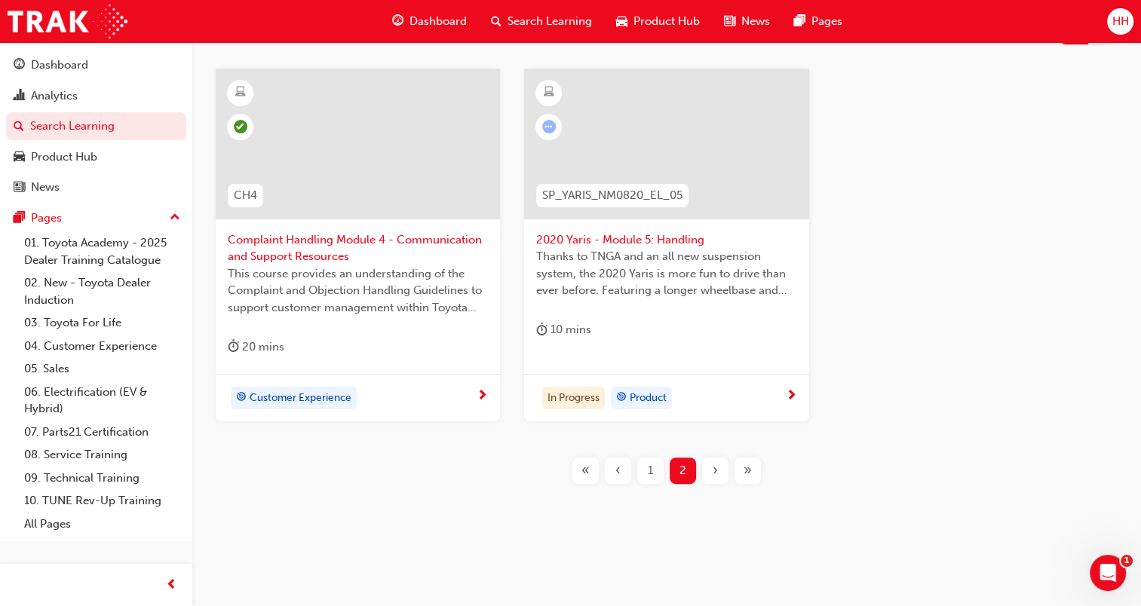
click at [395, 112] on div at bounding box center [358, 144] width 284 height 151
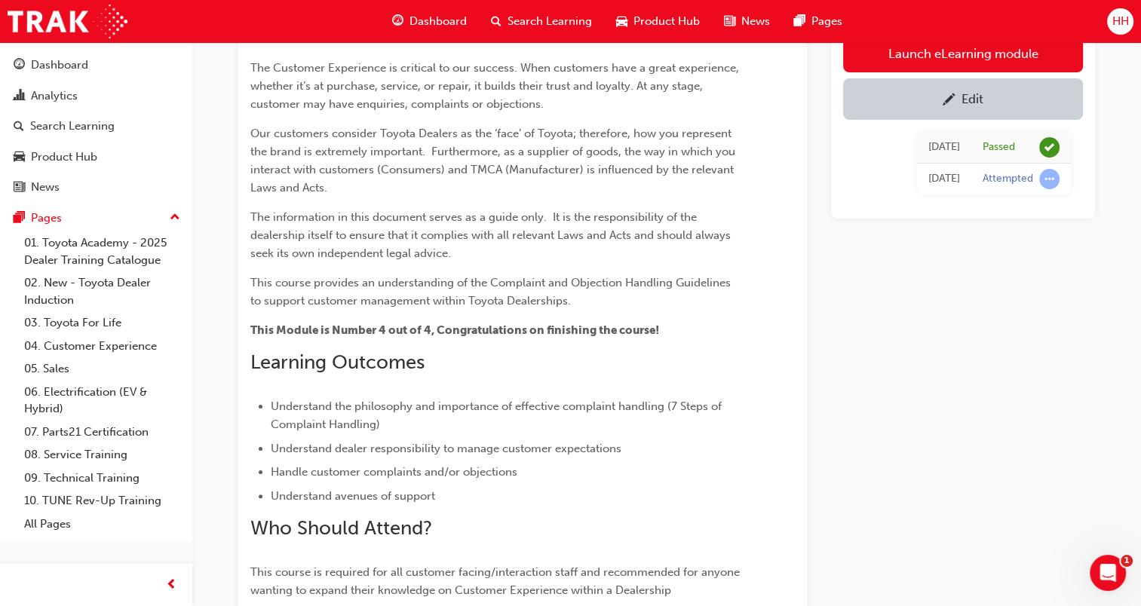
scroll to position [225, 0]
